Goal: Information Seeking & Learning: Find specific fact

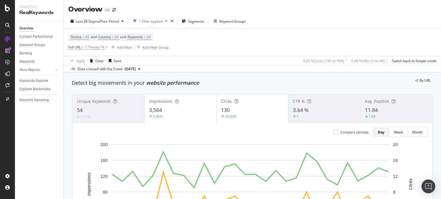
click at [95, 47] on span "^.*family.*$" at bounding box center [95, 47] width 20 height 8
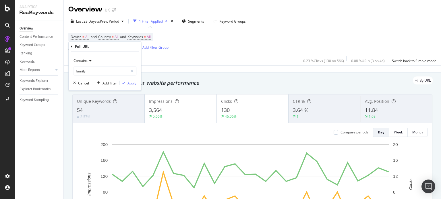
click at [89, 59] on icon at bounding box center [90, 60] width 4 height 3
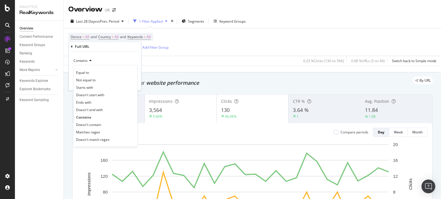
click at [115, 57] on div "Contains" at bounding box center [104, 60] width 63 height 9
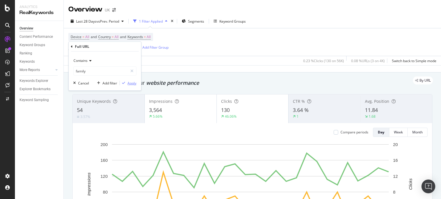
drag, startPoint x: 136, startPoint y: 84, endPoint x: 67, endPoint y: 79, distance: 68.5
click at [136, 84] on div "Apply" at bounding box center [131, 83] width 9 height 5
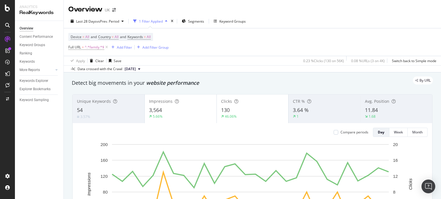
click at [227, 81] on div "By URL" at bounding box center [249, 81] width 367 height 8
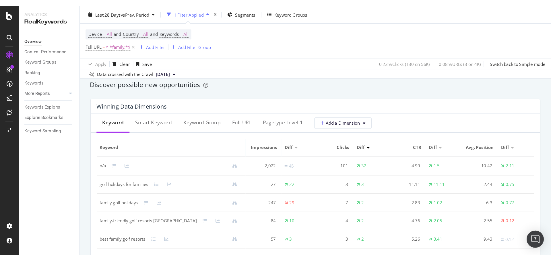
scroll to position [517, 0]
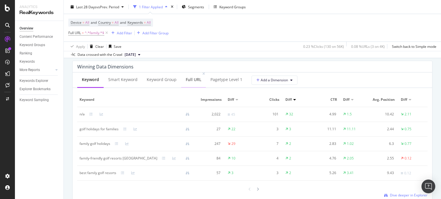
click at [192, 81] on div "Full URL" at bounding box center [193, 80] width 15 height 6
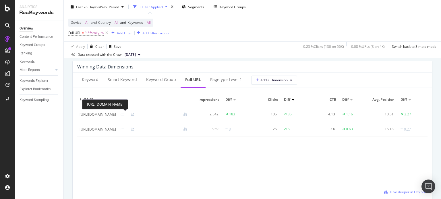
click at [116, 115] on div "[URL][DOMAIN_NAME]" at bounding box center [97, 114] width 36 height 5
copy div "[URL][DOMAIN_NAME]"
